Goal: Information Seeking & Learning: Understand process/instructions

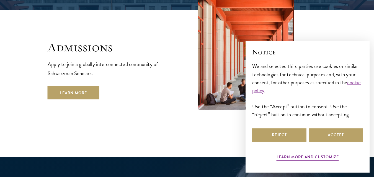
scroll to position [919, 0]
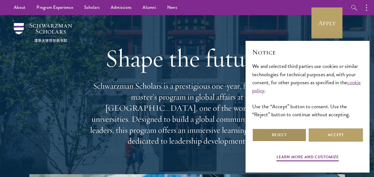
click at [277, 130] on button "Reject" at bounding box center [279, 135] width 54 height 13
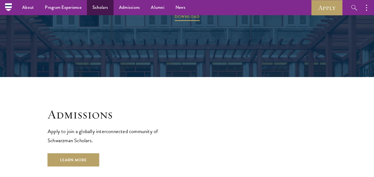
scroll to position [814, 0]
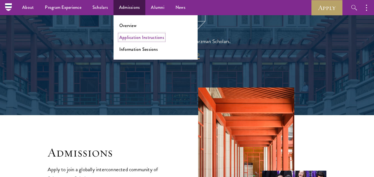
click at [135, 37] on link "Application Instructions" at bounding box center [141, 37] width 45 height 6
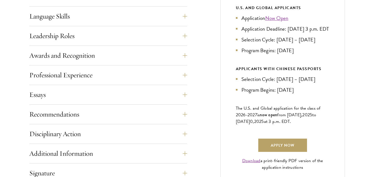
scroll to position [312, 0]
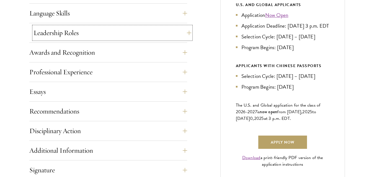
click at [183, 31] on button "Leadership Roles" at bounding box center [112, 32] width 158 height 13
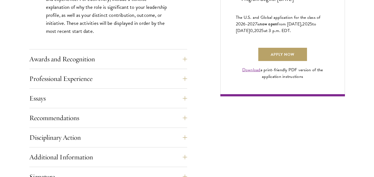
scroll to position [403, 0]
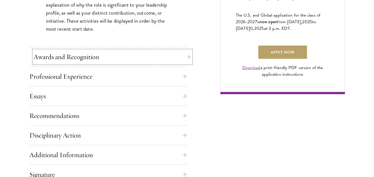
click at [155, 54] on button "Awards and Recognition" at bounding box center [112, 56] width 158 height 13
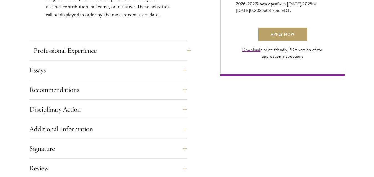
scroll to position [421, 0]
click at [155, 51] on button "Professional Experience" at bounding box center [112, 50] width 158 height 13
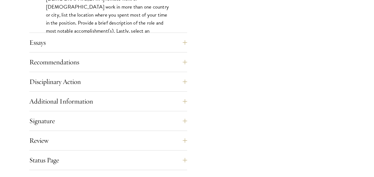
scroll to position [529, 0]
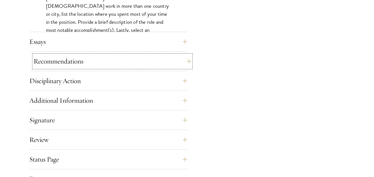
click at [113, 55] on button "Recommendations" at bounding box center [112, 61] width 158 height 13
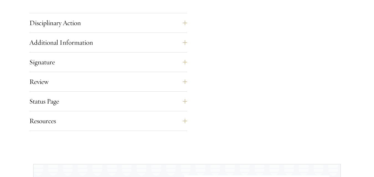
scroll to position [874, 0]
click at [119, 23] on button "Disciplinary Action" at bounding box center [112, 22] width 158 height 13
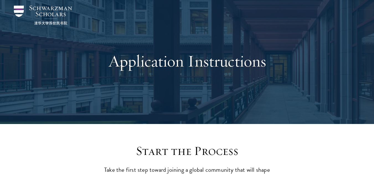
scroll to position [18, 0]
